Goal: Task Accomplishment & Management: Use online tool/utility

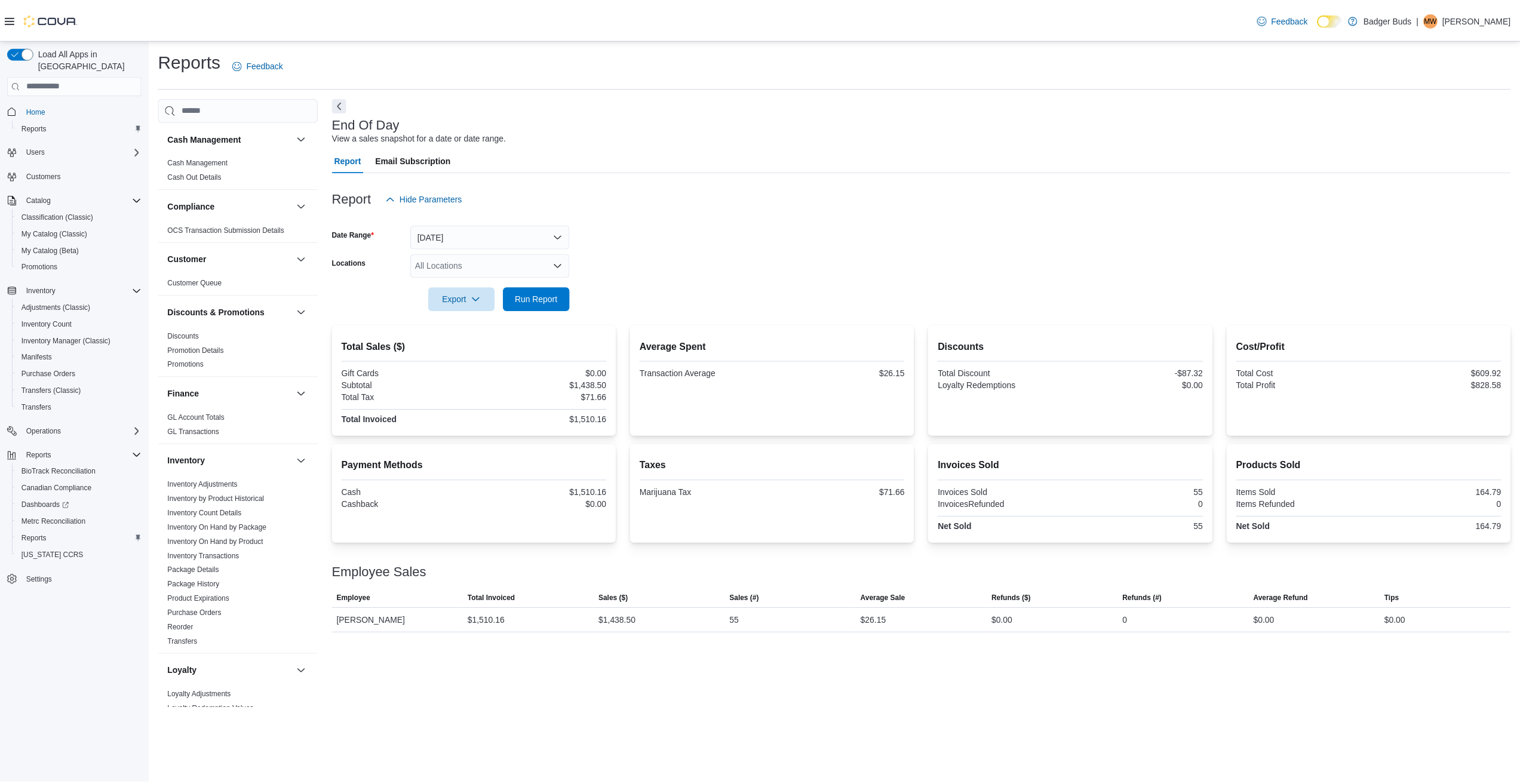
scroll to position [478, 0]
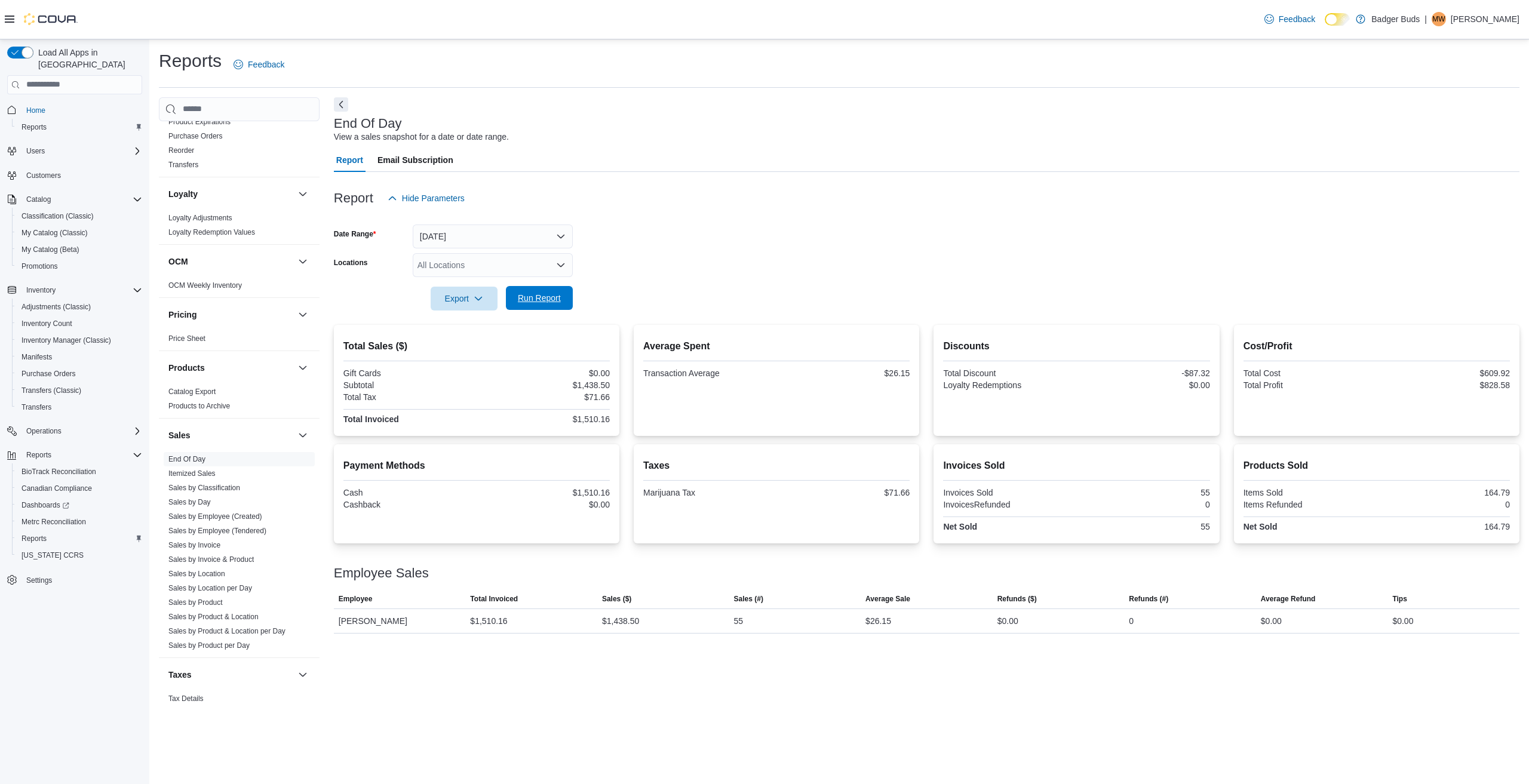
drag, startPoint x: 537, startPoint y: 294, endPoint x: 573, endPoint y: 288, distance: 36.5
click at [537, 294] on span "Run Report" at bounding box center [539, 298] width 43 height 12
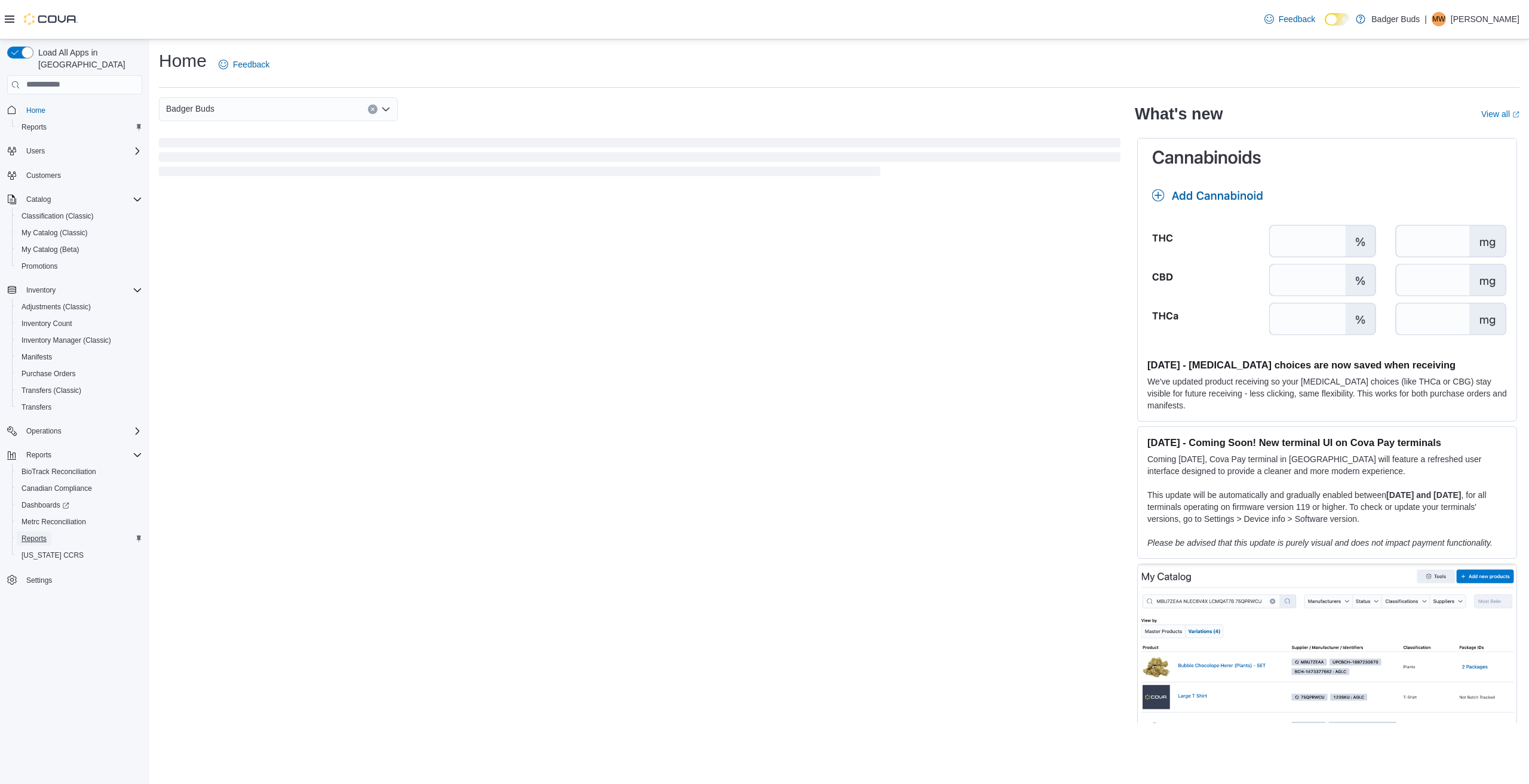
click at [31, 534] on span "Reports" at bounding box center [34, 539] width 25 height 9
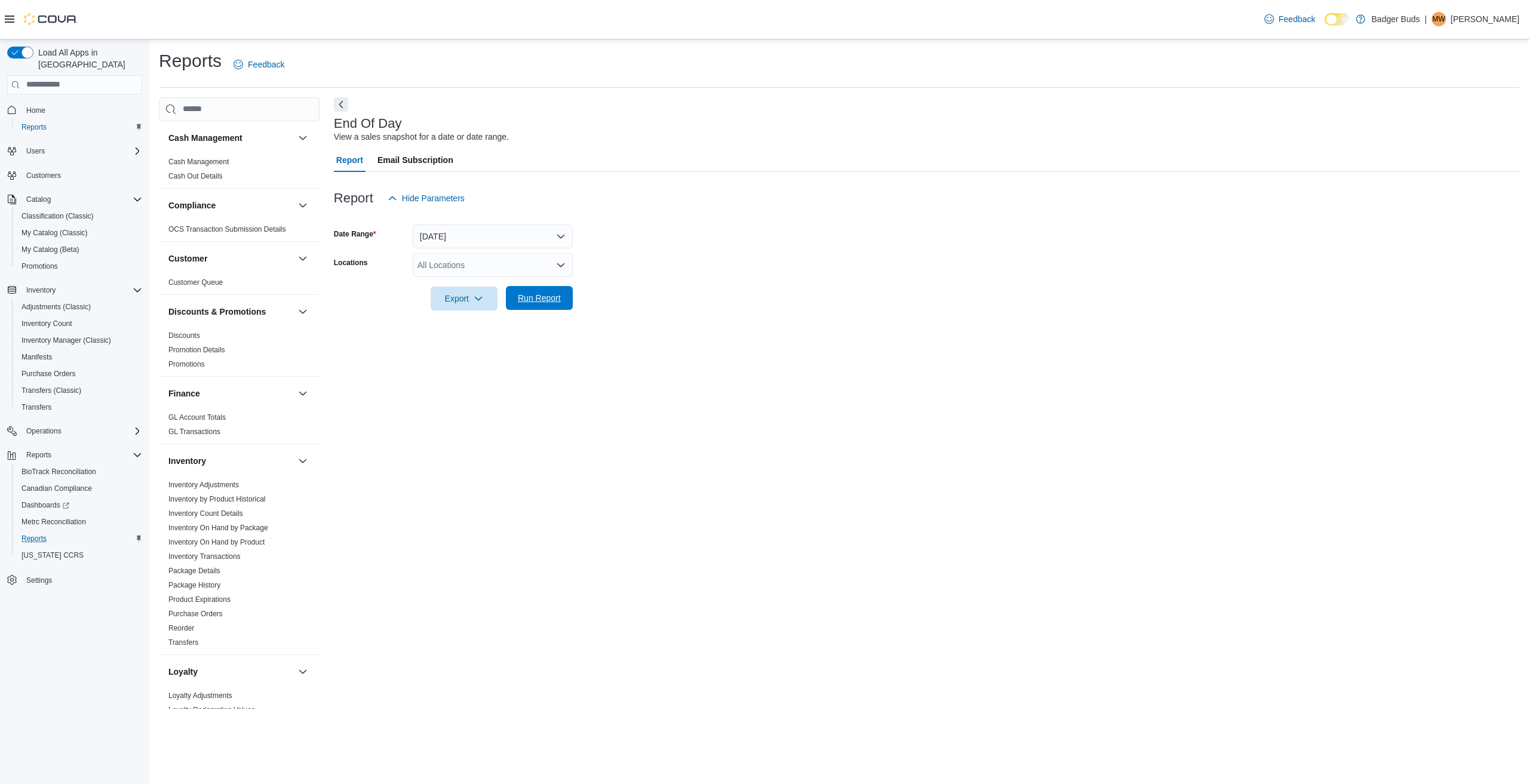
click at [528, 294] on span "Run Report" at bounding box center [539, 298] width 43 height 12
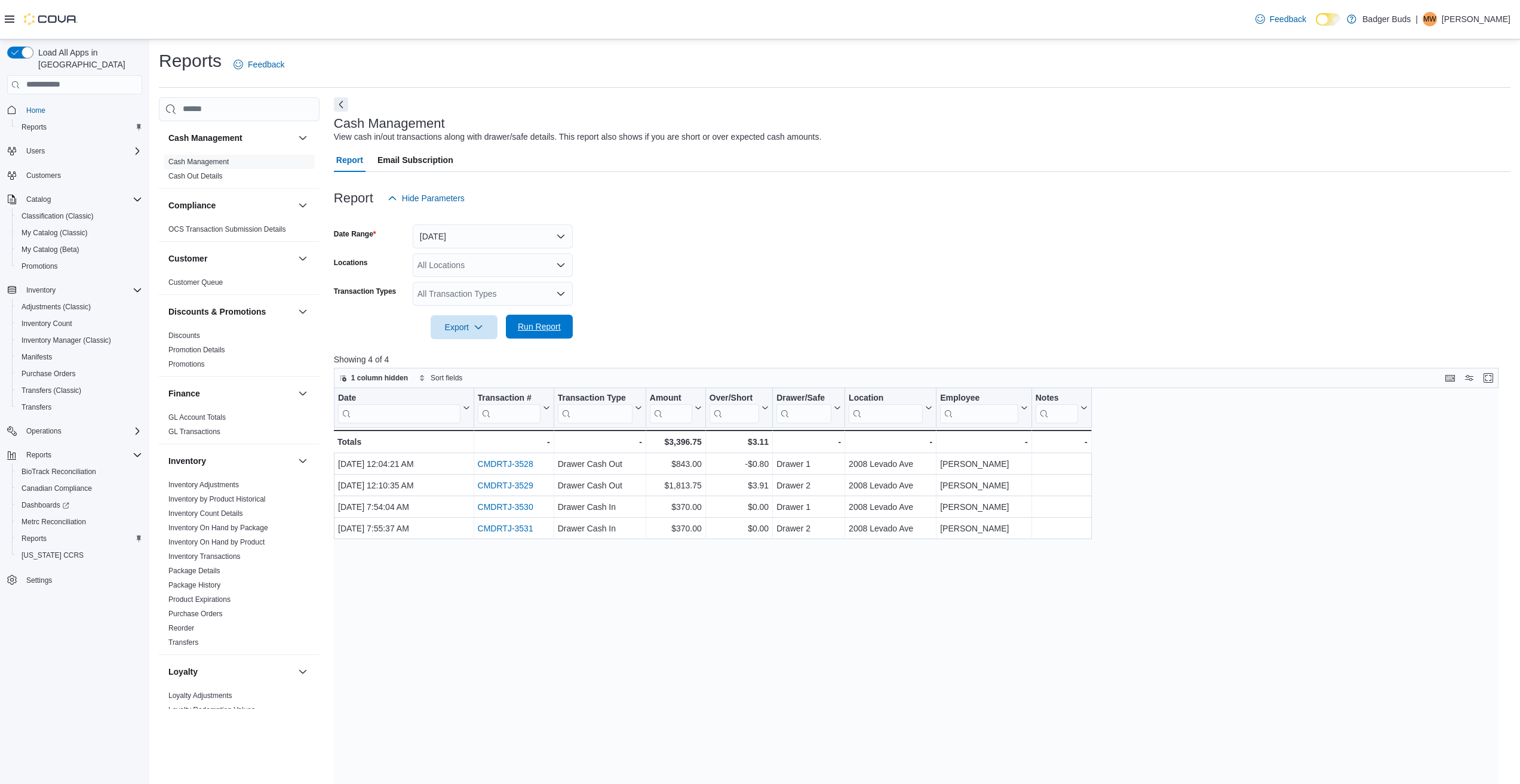
click at [538, 329] on span "Run Report" at bounding box center [539, 327] width 43 height 12
